Goal: Task Accomplishment & Management: Manage account settings

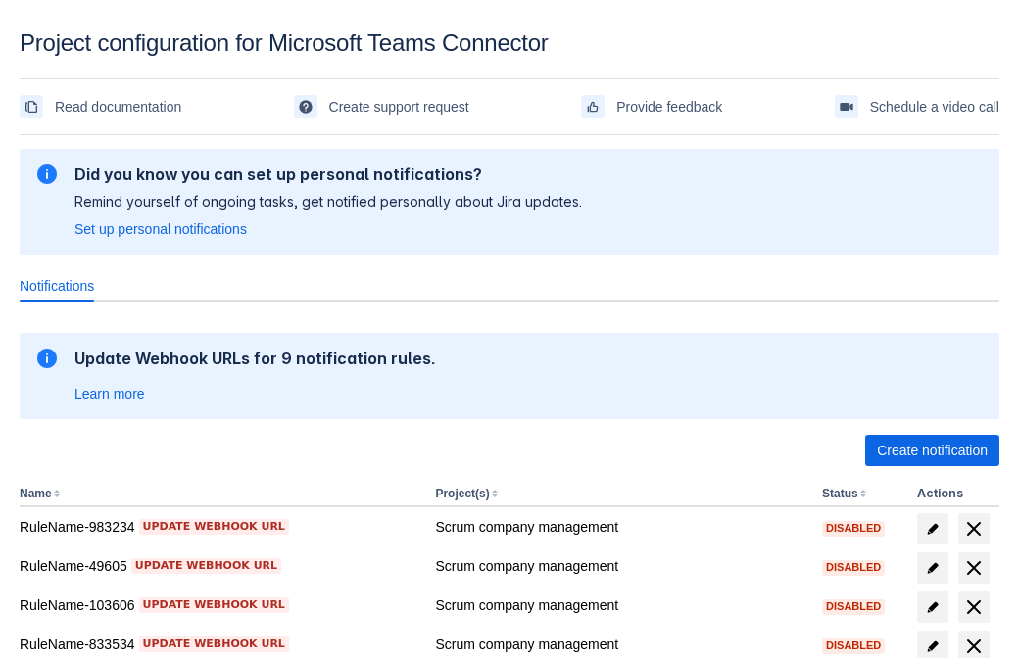
click at [931, 451] on span "Create notification" at bounding box center [932, 450] width 111 height 31
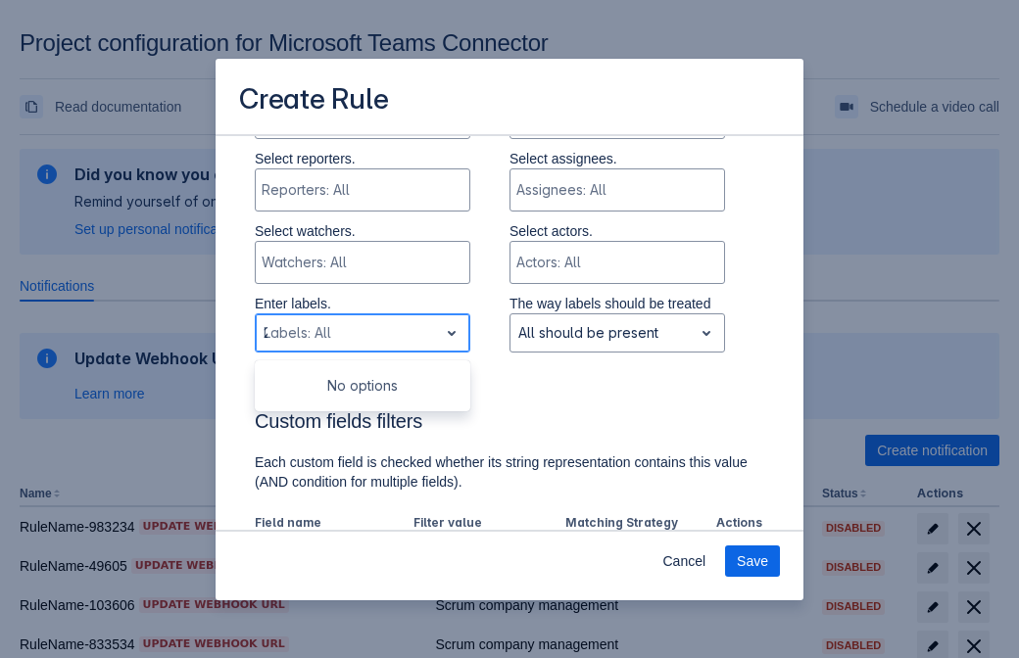
type input "214373_label"
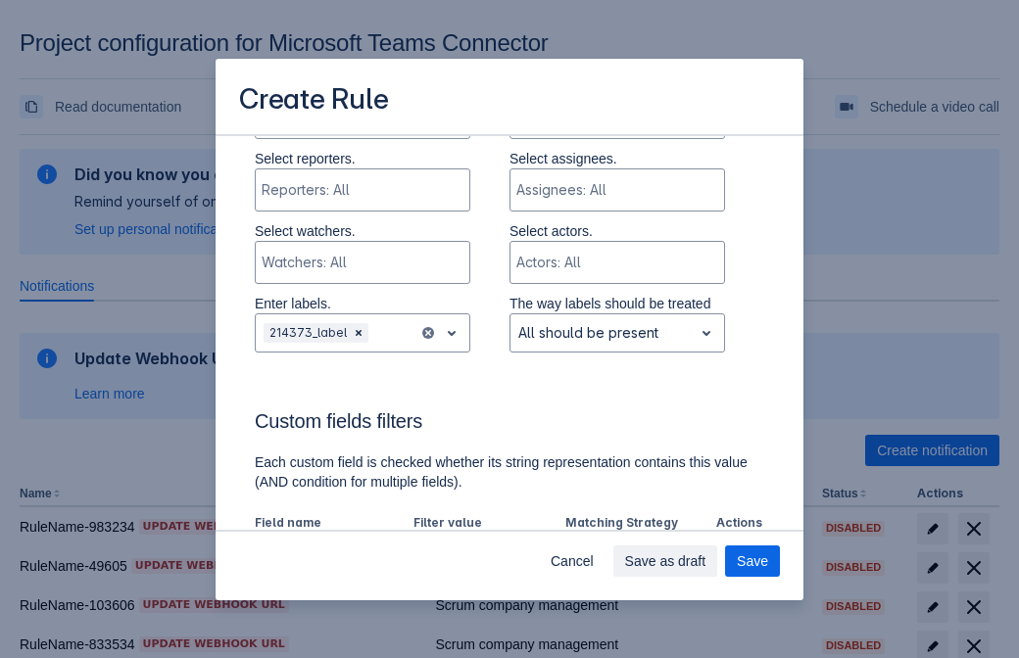
scroll to position [1213, 0]
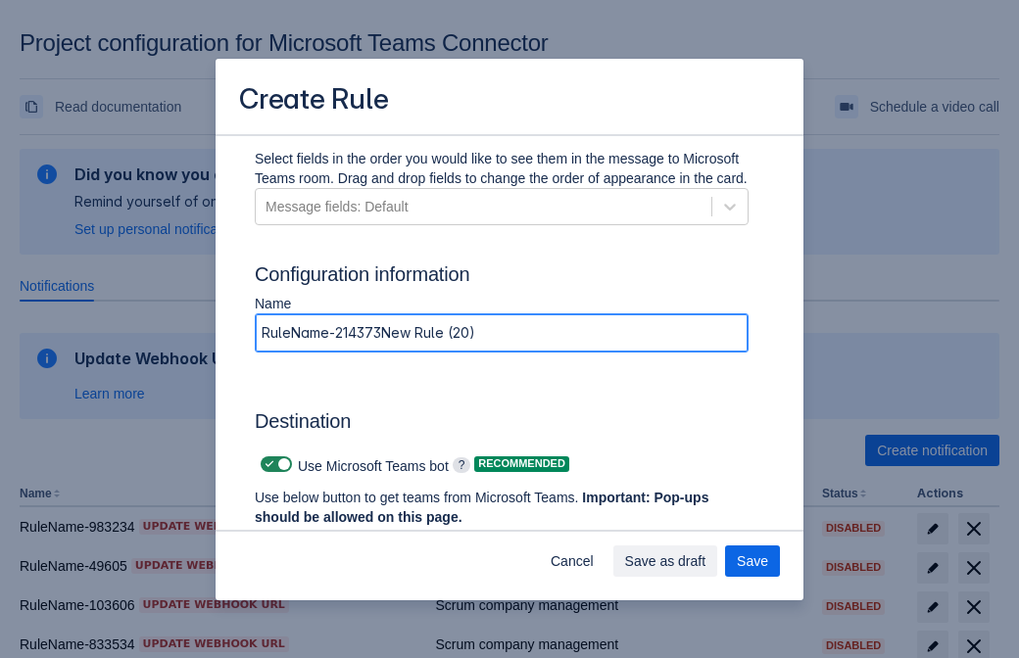
type input "RuleName-214373New Rule (20)"
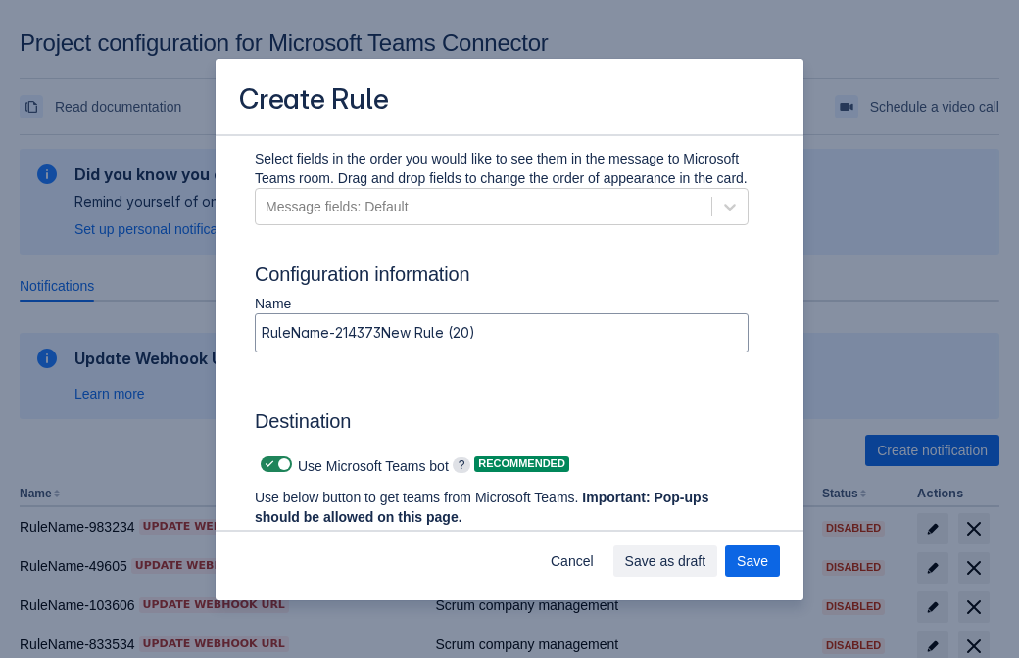
click at [266, 464] on span at bounding box center [269, 464] width 16 height 16
click at [266, 464] on input "checkbox" at bounding box center [267, 464] width 13 height 13
checkbox input "false"
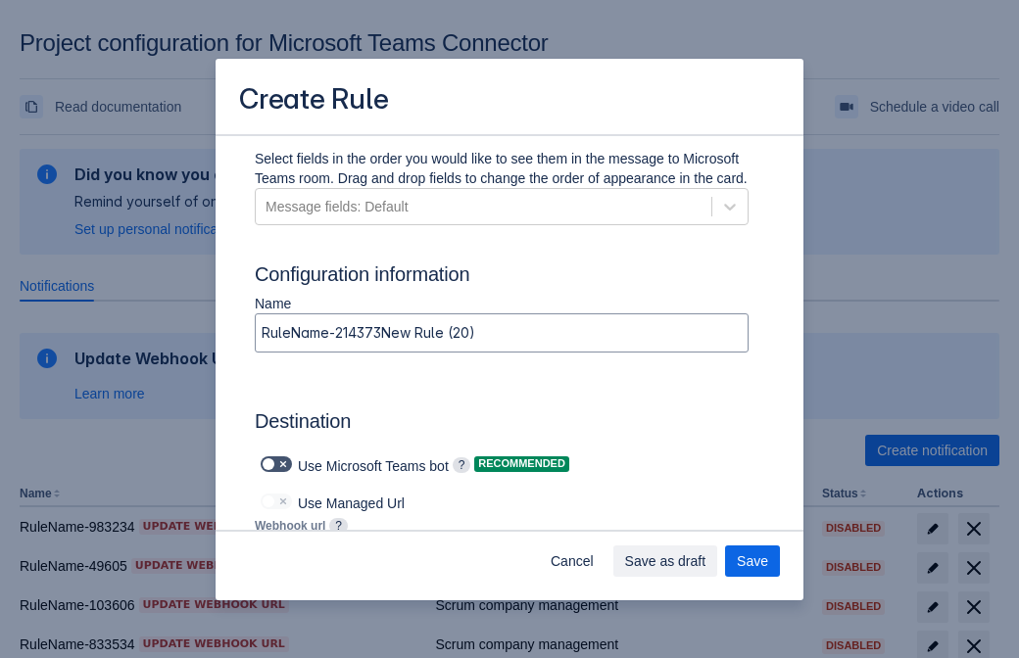
type input "[URL][DOMAIN_NAME][DATE]"
click at [752, 561] on span "Save" at bounding box center [752, 561] width 31 height 31
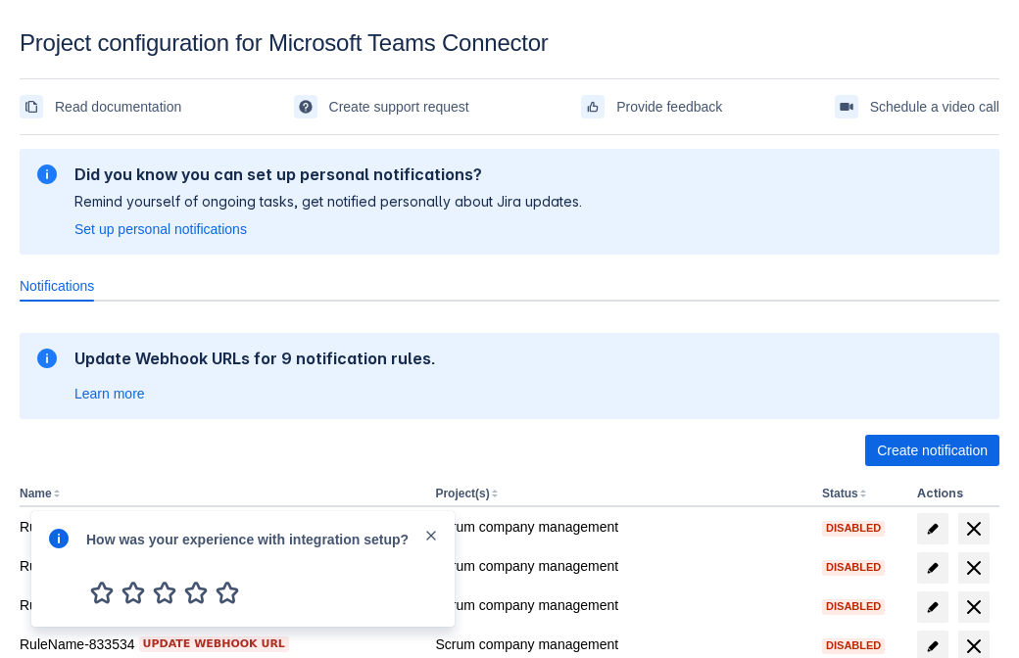
click at [64, 572] on div at bounding box center [59, 569] width 24 height 84
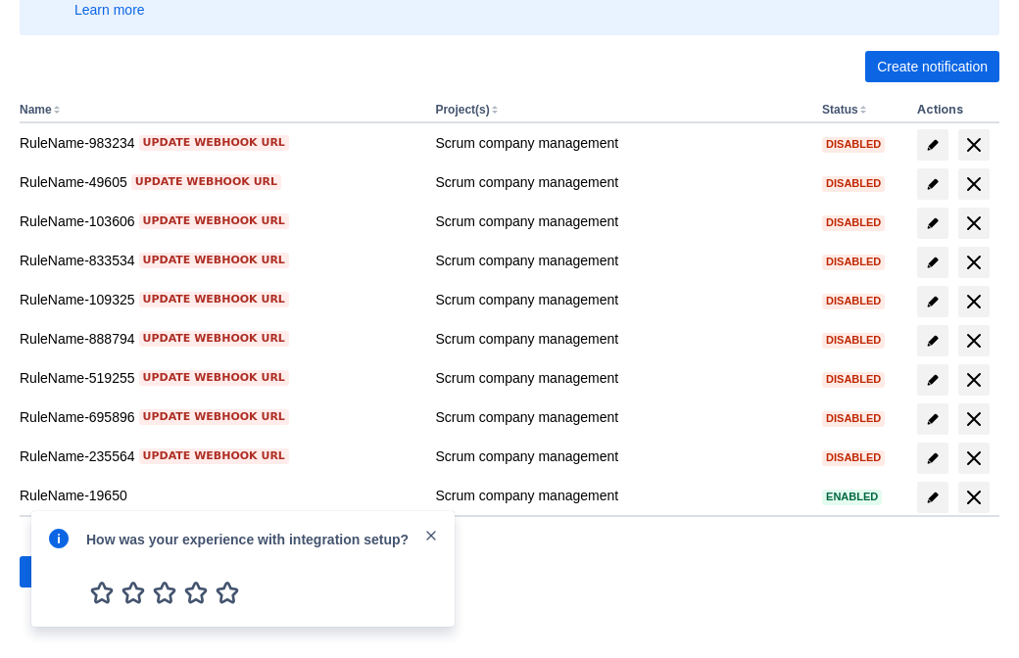
click at [64, 572] on div at bounding box center [59, 569] width 24 height 84
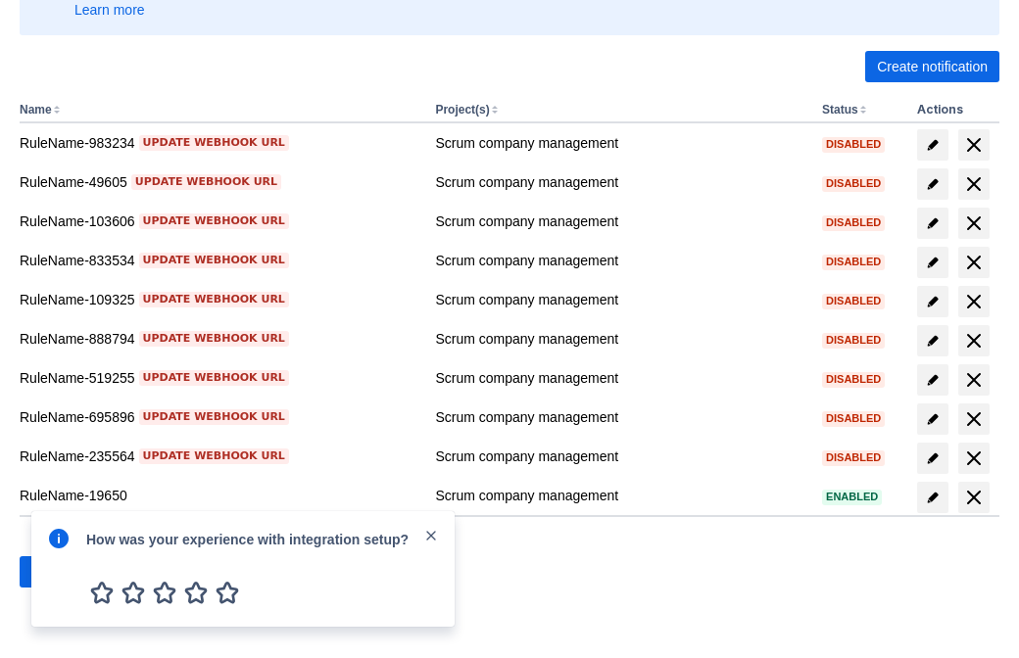
click at [64, 572] on div at bounding box center [59, 569] width 24 height 84
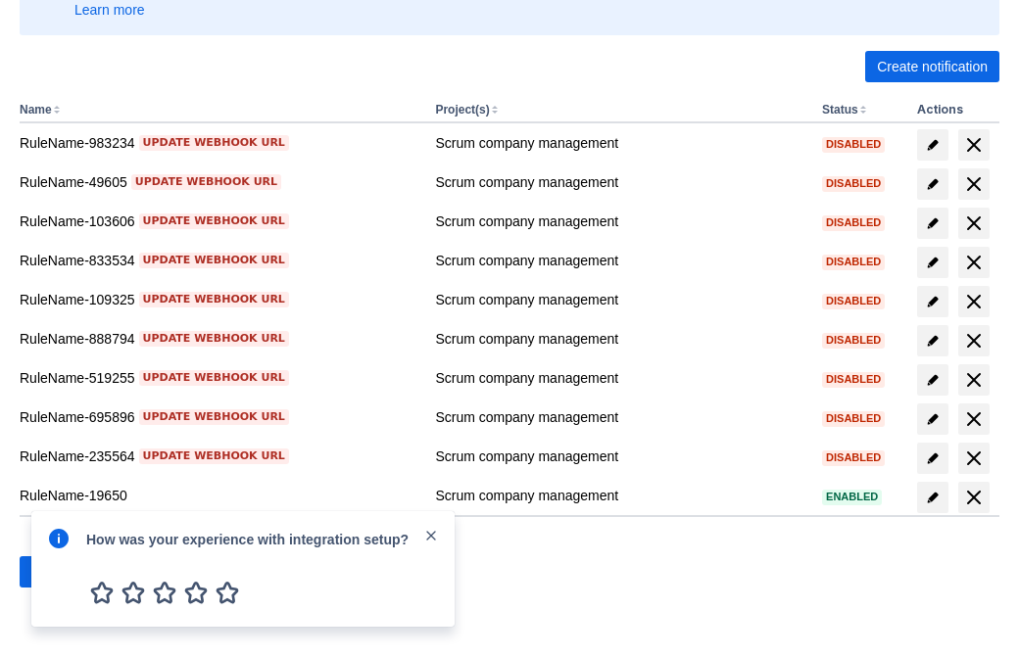
click at [64, 572] on div at bounding box center [59, 569] width 24 height 84
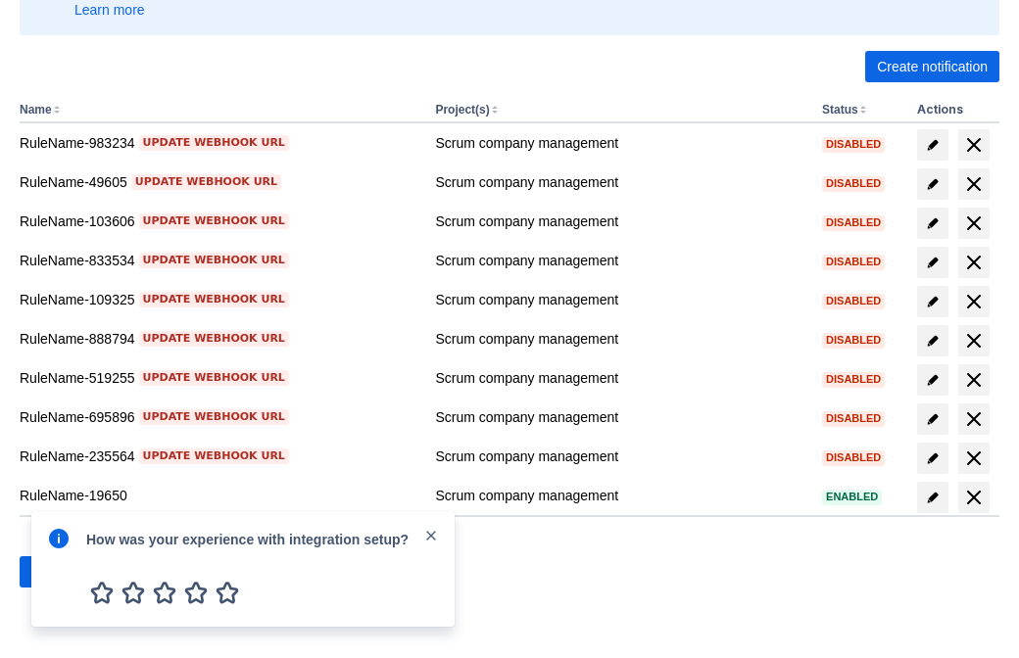
click at [64, 572] on div at bounding box center [59, 569] width 24 height 84
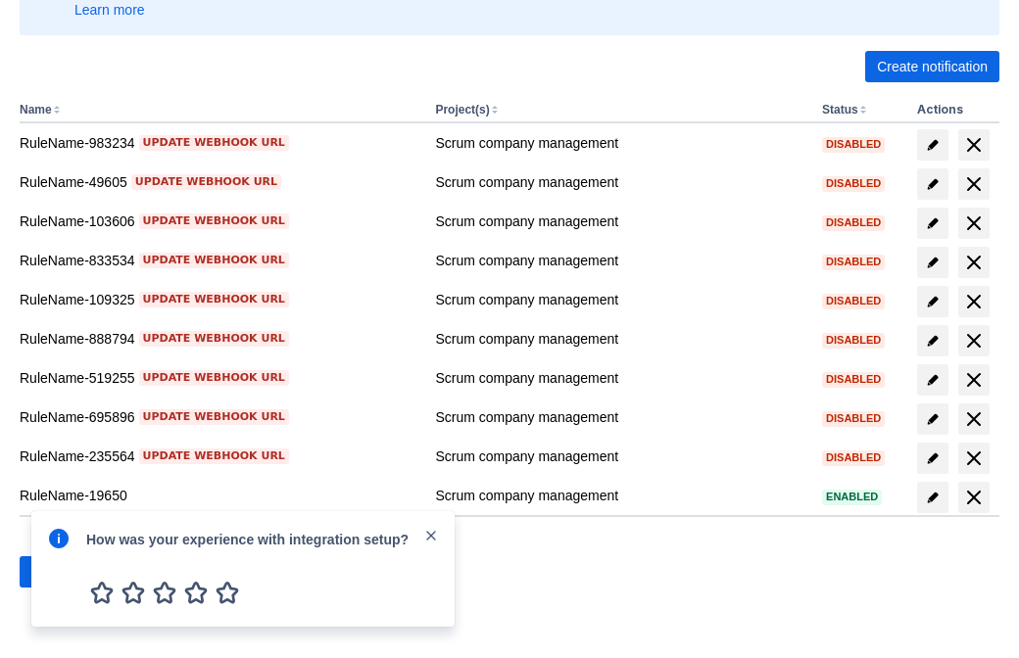
click at [64, 572] on div at bounding box center [59, 569] width 24 height 84
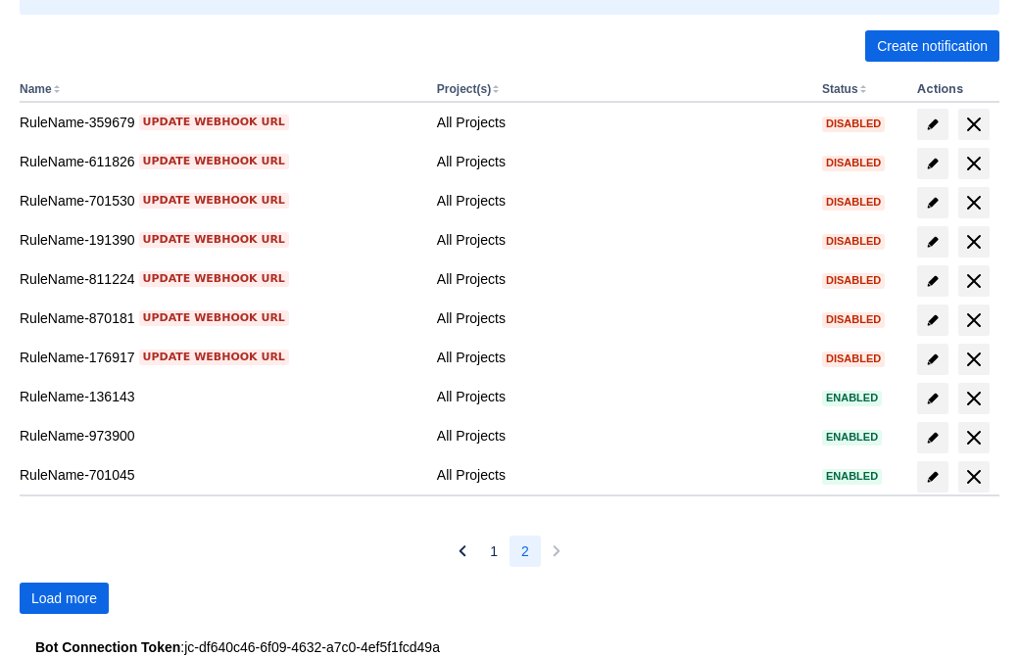
click at [64, 598] on span "Load more" at bounding box center [64, 598] width 66 height 31
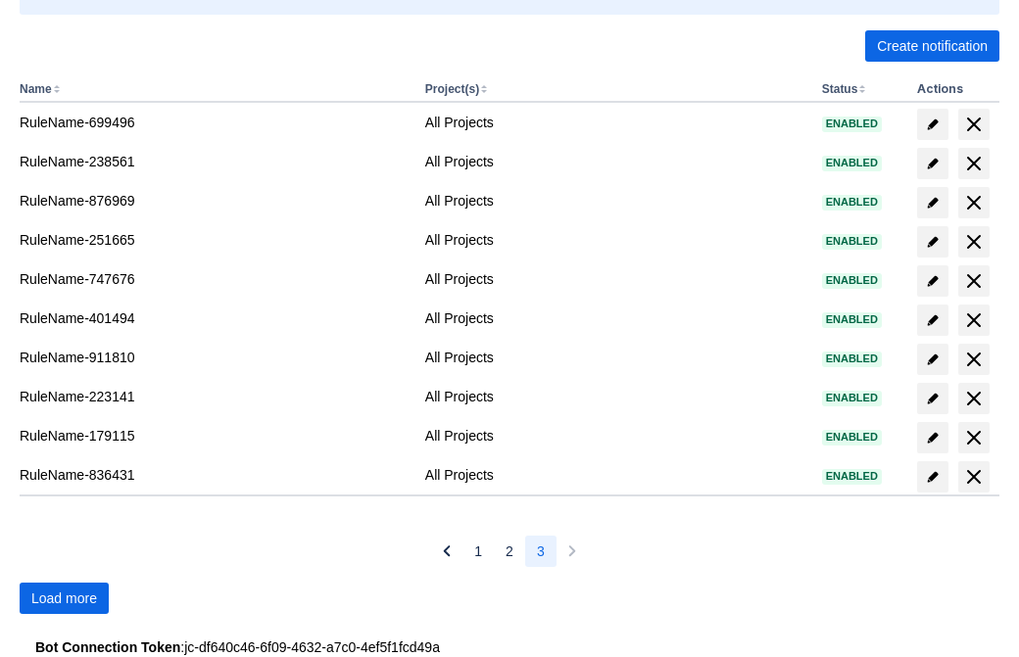
click at [64, 598] on span "Load more" at bounding box center [64, 598] width 66 height 31
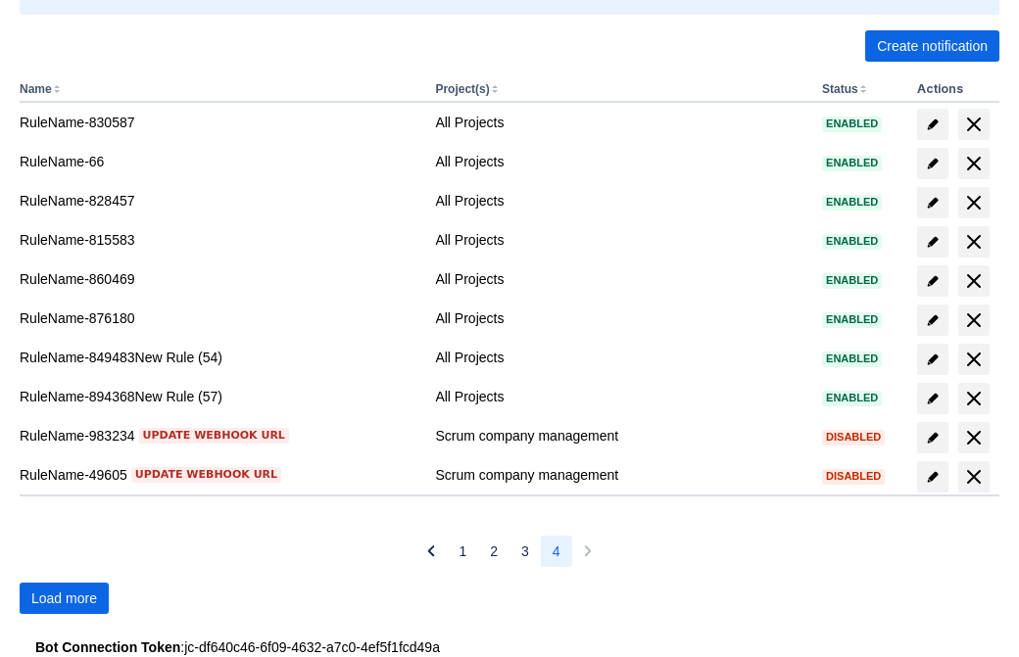
click at [64, 598] on span "Load more" at bounding box center [64, 598] width 66 height 31
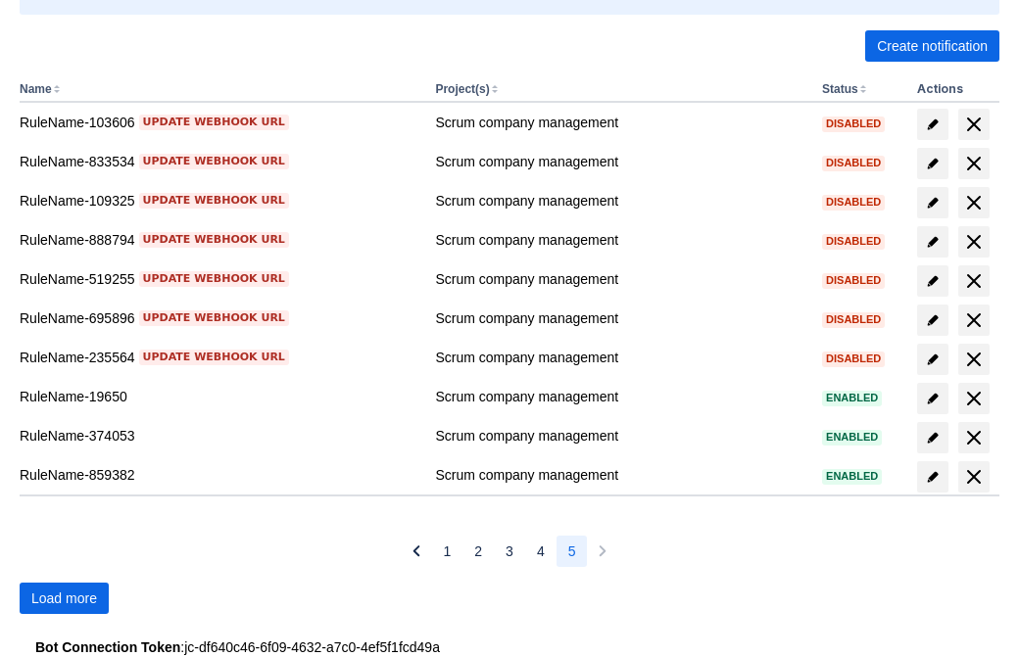
click at [64, 598] on span "Load more" at bounding box center [64, 598] width 66 height 31
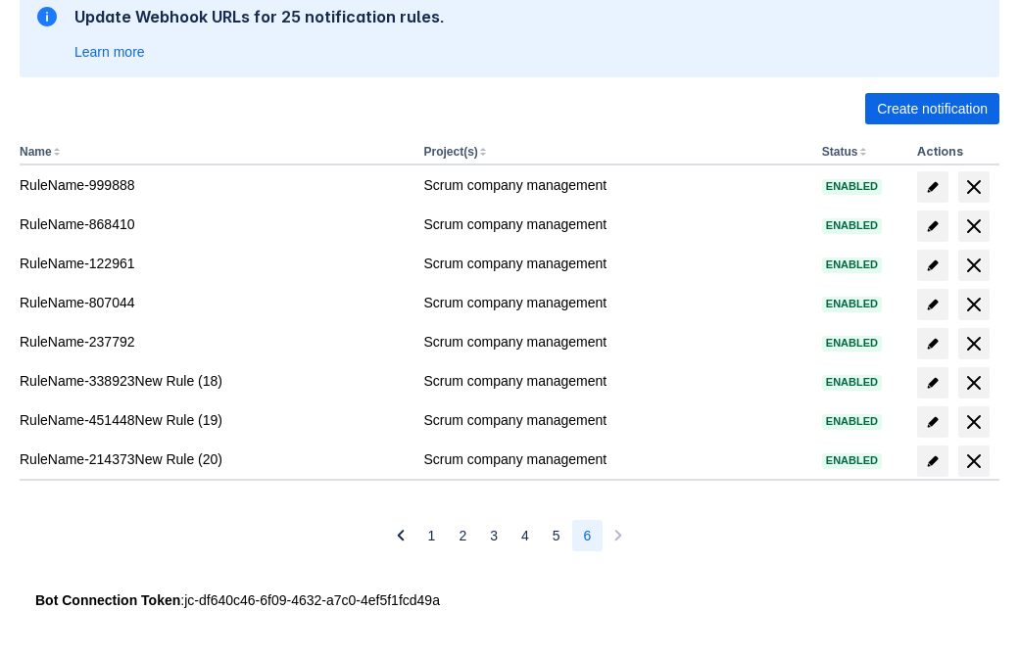
scroll to position [342, 0]
click at [973, 461] on span "delete" at bounding box center [974, 462] width 24 height 24
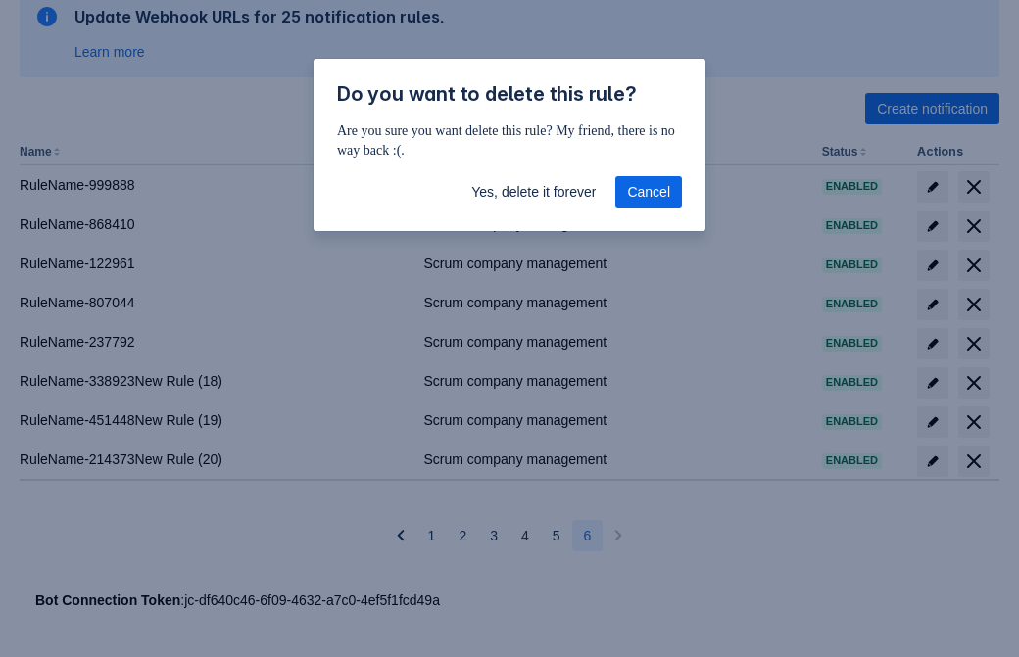
click at [533, 192] on span "Yes, delete it forever" at bounding box center [533, 191] width 124 height 31
